Goal: Information Seeking & Learning: Learn about a topic

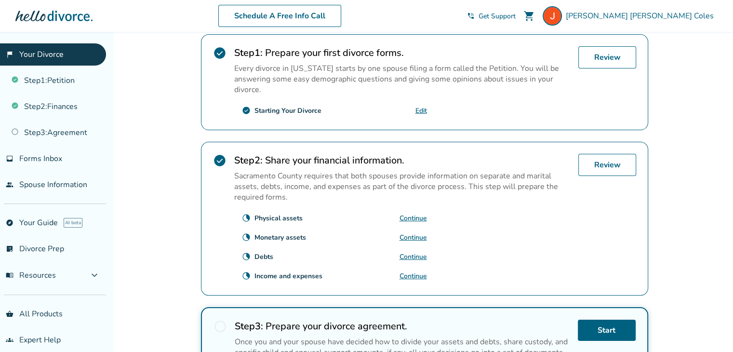
scroll to position [225, 0]
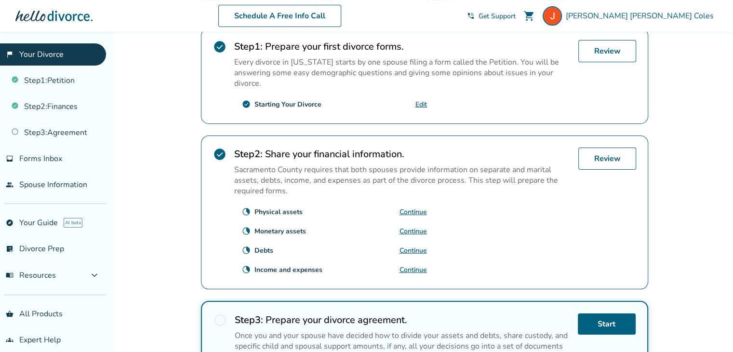
click at [413, 265] on link "Continue" at bounding box center [412, 269] width 27 height 9
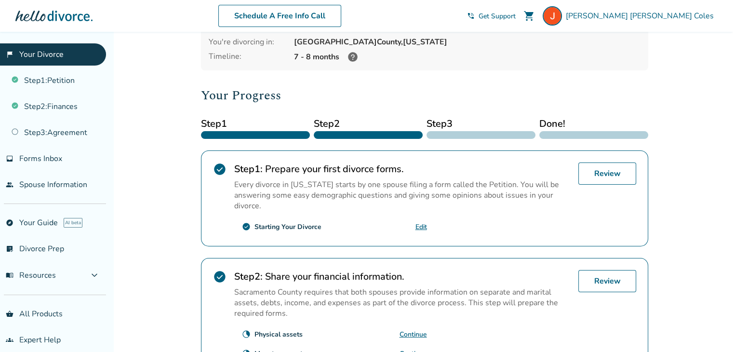
scroll to position [8, 0]
